Goal: Task Accomplishment & Management: Manage account settings

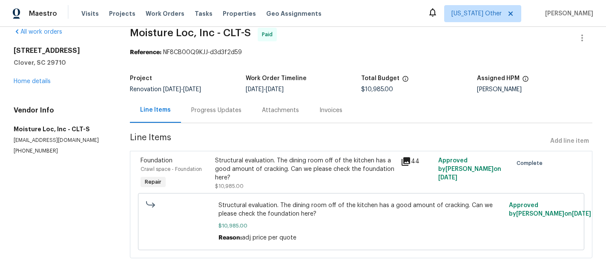
scroll to position [18, 0]
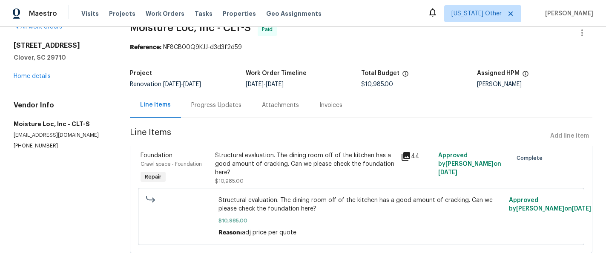
click at [408, 155] on icon at bounding box center [406, 156] width 9 height 9
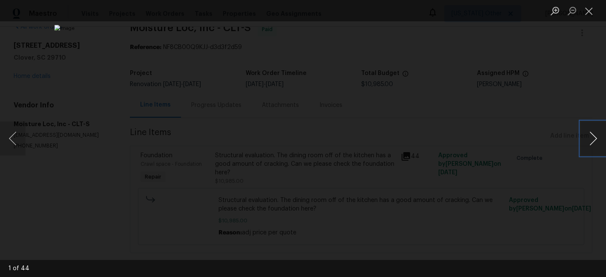
click at [593, 136] on button "Next image" at bounding box center [594, 138] width 26 height 34
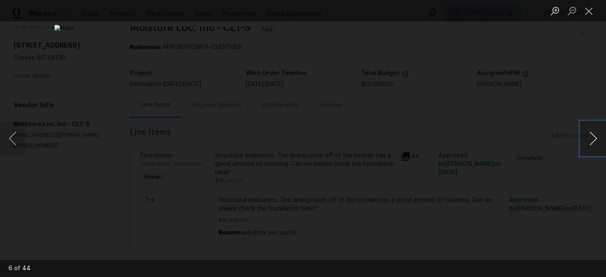
click at [593, 136] on button "Next image" at bounding box center [594, 138] width 26 height 34
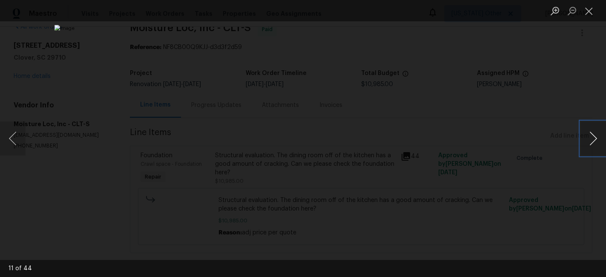
click at [593, 136] on button "Next image" at bounding box center [594, 138] width 26 height 34
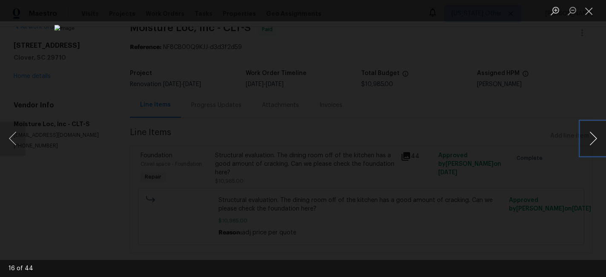
click at [593, 136] on button "Next image" at bounding box center [594, 138] width 26 height 34
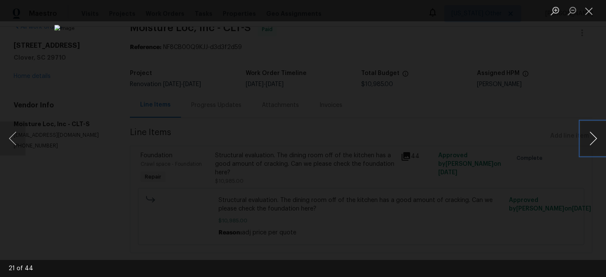
click at [593, 136] on button "Next image" at bounding box center [594, 138] width 26 height 34
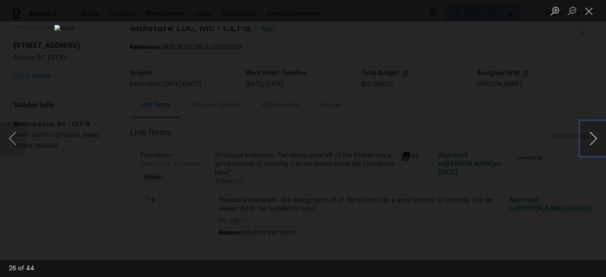
click at [593, 136] on button "Next image" at bounding box center [594, 138] width 26 height 34
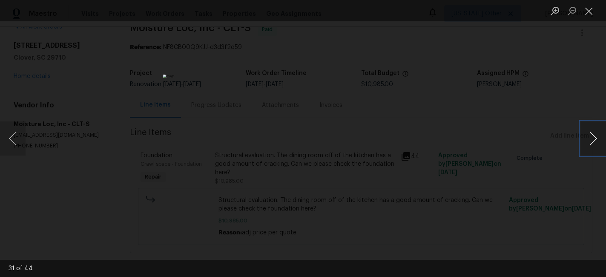
click at [593, 136] on button "Next image" at bounding box center [594, 138] width 26 height 34
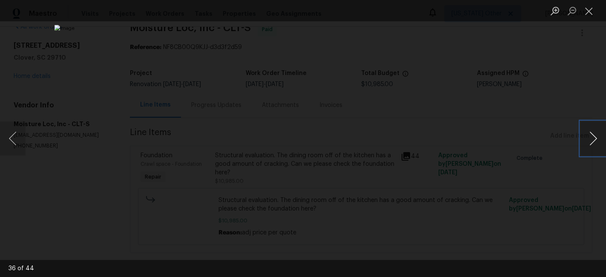
click at [593, 136] on button "Next image" at bounding box center [594, 138] width 26 height 34
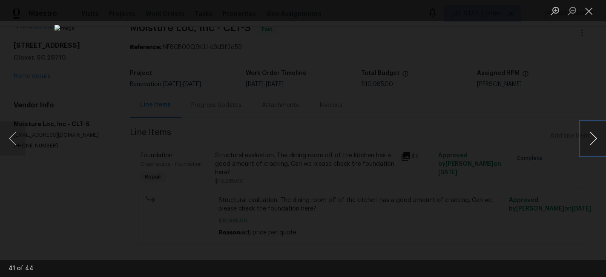
click at [593, 136] on button "Next image" at bounding box center [594, 138] width 26 height 34
click at [590, 8] on button "Close lightbox" at bounding box center [589, 10] width 17 height 15
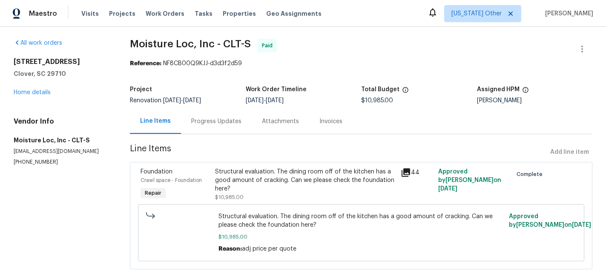
scroll to position [0, 0]
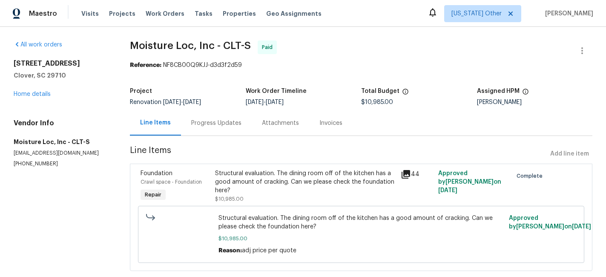
click at [330, 122] on div "Invoices" at bounding box center [330, 123] width 23 height 9
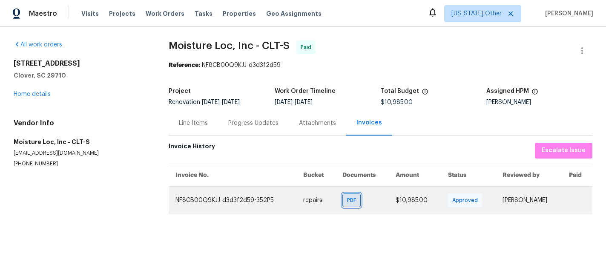
click at [347, 196] on span "PDF" at bounding box center [353, 200] width 12 height 9
